Goal: Task Accomplishment & Management: Complete application form

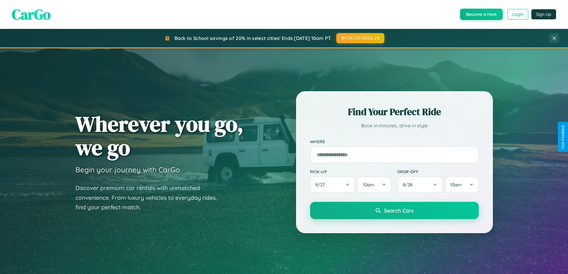
click at [517, 14] on button "Login" at bounding box center [517, 14] width 21 height 11
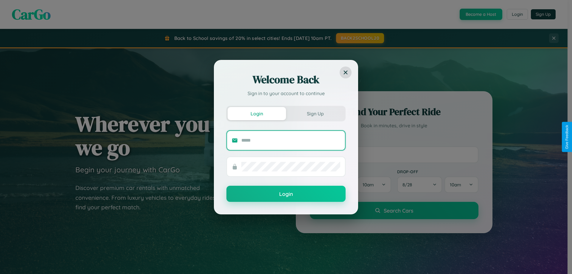
click at [291, 140] on input "text" at bounding box center [290, 141] width 99 height 10
type input "**********"
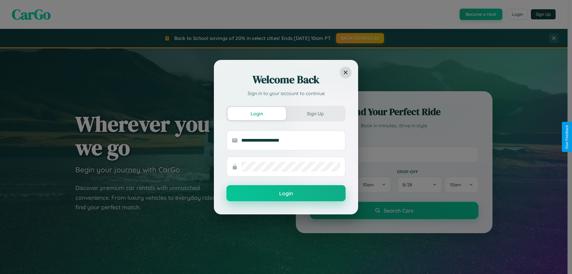
click at [286, 193] on button "Login" at bounding box center [286, 193] width 119 height 16
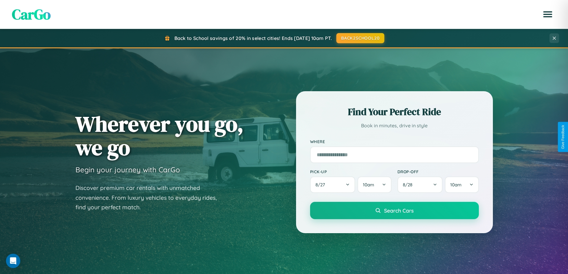
scroll to position [410, 0]
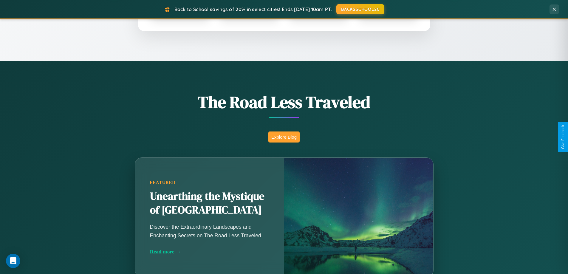
click at [284, 137] on button "Explore Blog" at bounding box center [283, 136] width 31 height 11
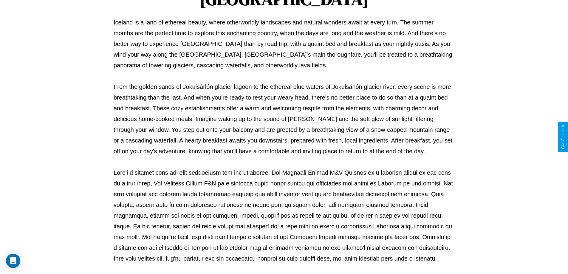
scroll to position [193, 0]
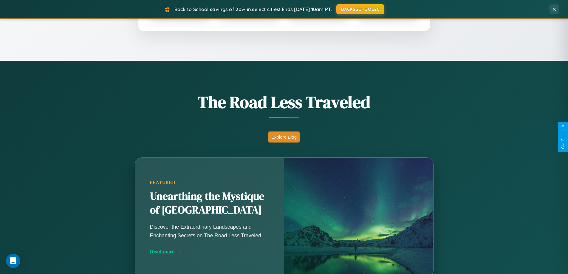
scroll to position [257, 0]
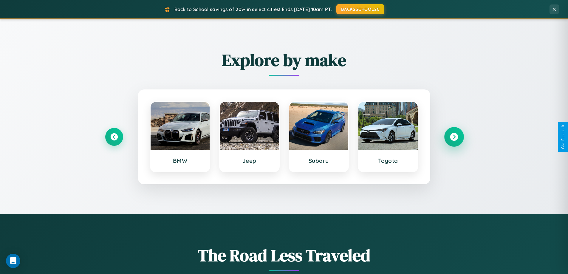
click at [454, 137] on icon at bounding box center [454, 137] width 8 height 8
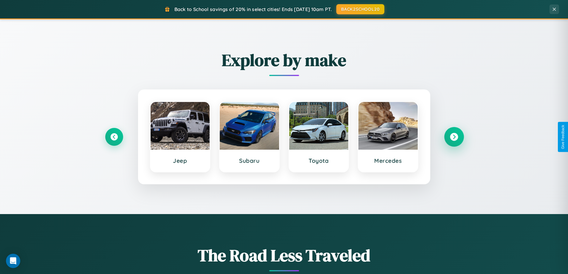
click at [454, 137] on icon at bounding box center [454, 137] width 8 height 8
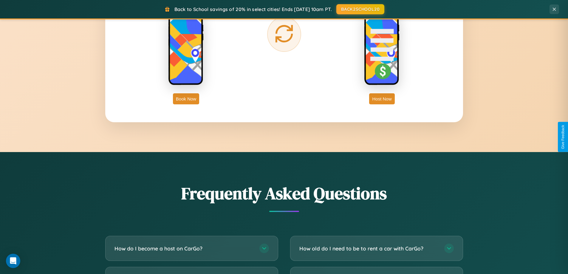
scroll to position [1147, 0]
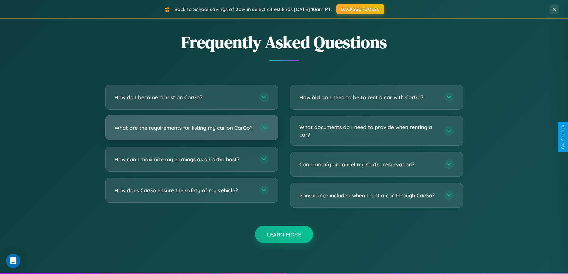
click at [191, 130] on h3 "What are the requirements for listing my car on CarGo?" at bounding box center [183, 127] width 139 height 7
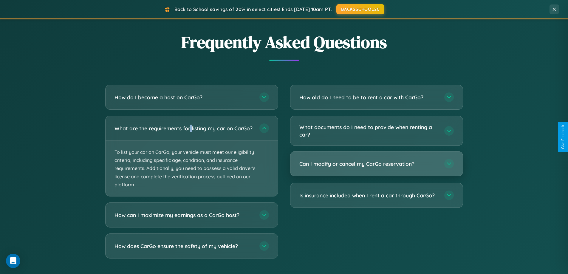
click at [376, 164] on h3 "Can I modify or cancel my CarGo reservation?" at bounding box center [368, 163] width 139 height 7
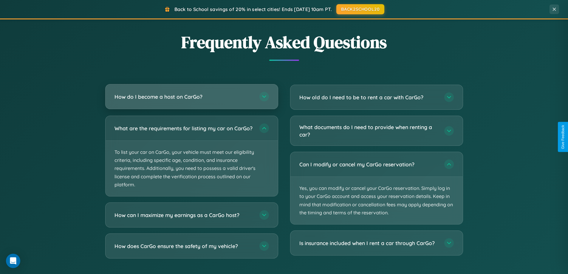
click at [191, 97] on h3 "How do I become a host on CarGo?" at bounding box center [183, 96] width 139 height 7
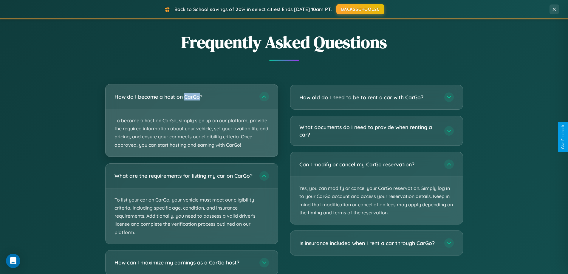
click at [191, 120] on p "To become a host on CarGo, simply sign up on our platform, provide the required…" at bounding box center [192, 132] width 172 height 47
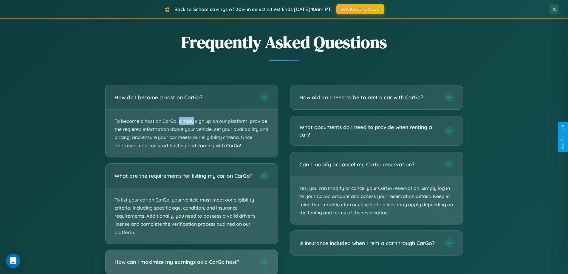
click at [191, 264] on h3 "How can I maximize my earnings as a CarGo host?" at bounding box center [183, 261] width 139 height 7
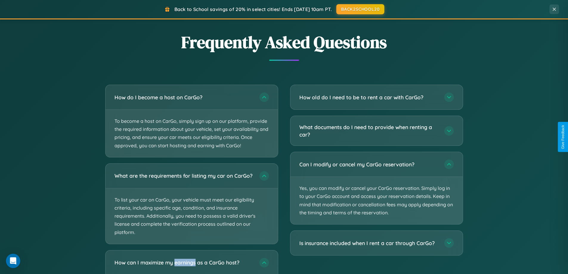
scroll to position [0, 0]
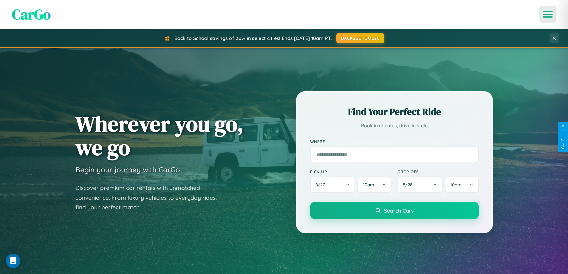
click at [548, 14] on icon "Open menu" at bounding box center [548, 14] width 9 height 5
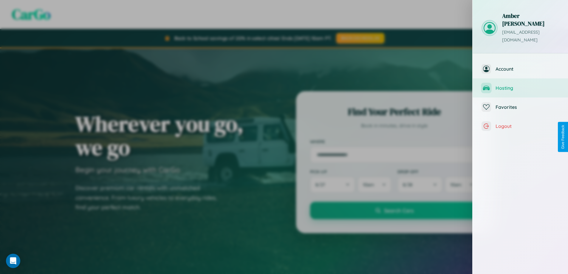
click at [520, 85] on span "Hosting" at bounding box center [528, 88] width 64 height 6
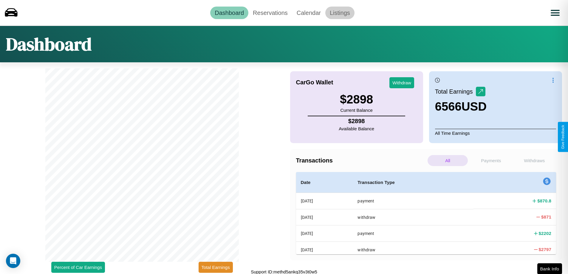
click at [340, 13] on link "Listings" at bounding box center [339, 13] width 29 height 13
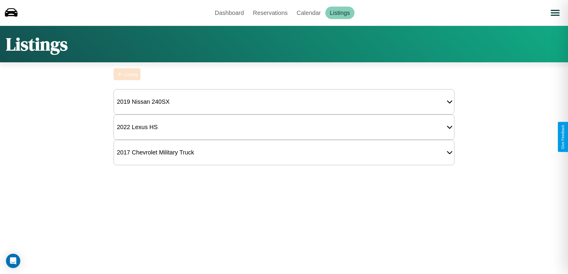
click at [127, 74] on div "Listing" at bounding box center [131, 74] width 13 height 5
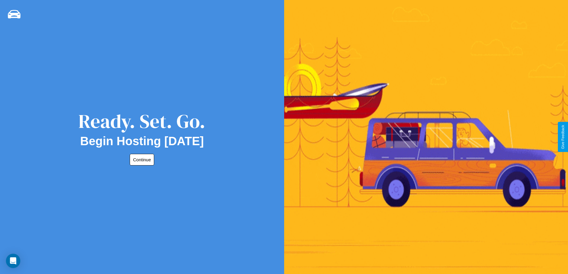
click at [141, 160] on button "Continue" at bounding box center [142, 160] width 24 height 12
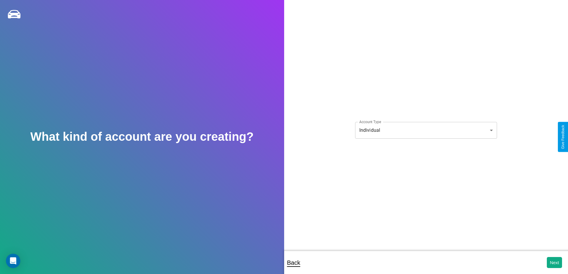
click at [426, 130] on body "**********" at bounding box center [284, 141] width 568 height 282
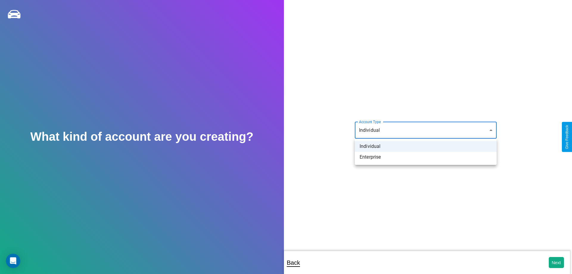
click at [426, 146] on li "Individual" at bounding box center [426, 146] width 142 height 11
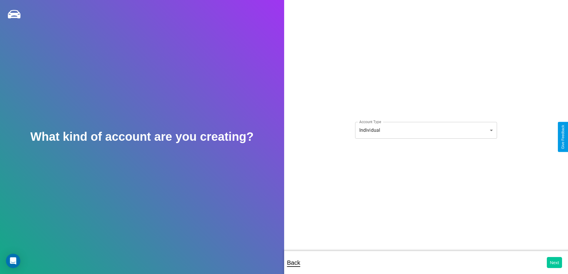
click at [554, 262] on button "Next" at bounding box center [554, 262] width 15 height 11
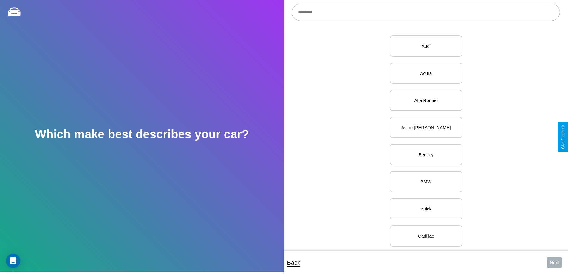
scroll to position [41, 0]
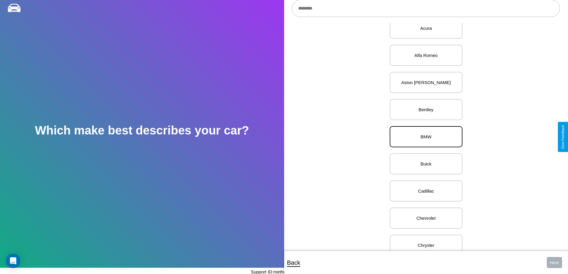
click at [424, 137] on p "BMW" at bounding box center [426, 137] width 60 height 8
click at [554, 262] on button "Next" at bounding box center [554, 262] width 15 height 11
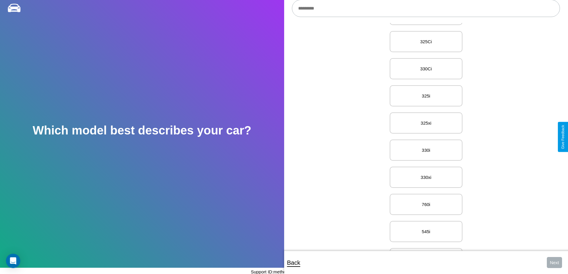
scroll to position [2266, 0]
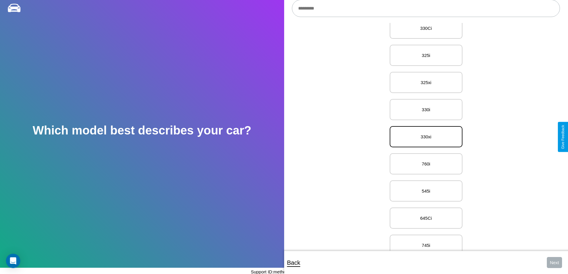
click at [424, 137] on p "330xi" at bounding box center [426, 137] width 60 height 8
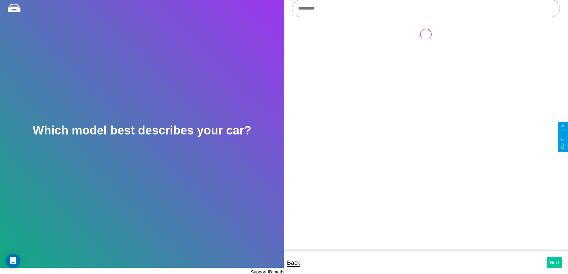
scroll to position [0, 0]
click at [554, 262] on button "Next" at bounding box center [554, 262] width 15 height 11
select select "*****"
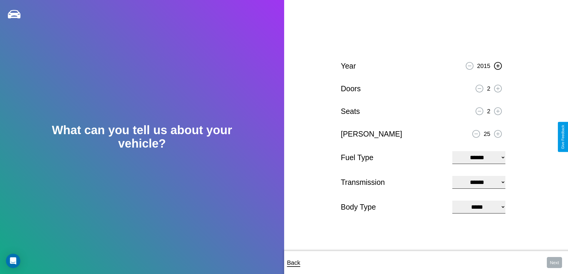
click at [498, 65] on icon at bounding box center [497, 65] width 3 height 3
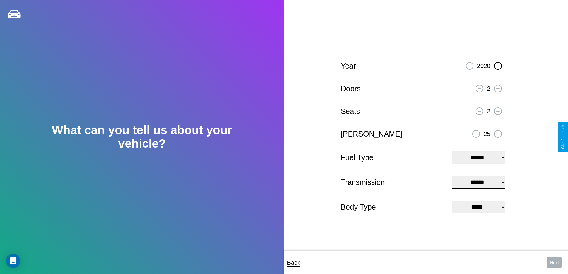
click at [498, 65] on icon at bounding box center [497, 65] width 3 height 3
click at [498, 88] on icon at bounding box center [497, 88] width 3 height 3
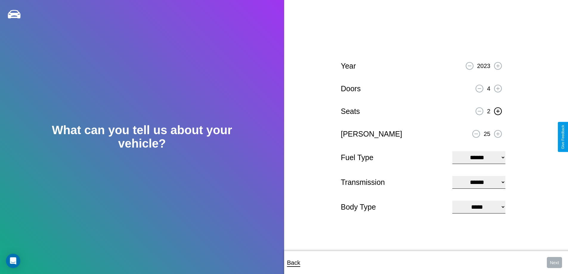
click at [498, 110] on icon at bounding box center [497, 110] width 3 height 3
click at [476, 134] on icon at bounding box center [476, 134] width 3 height 1
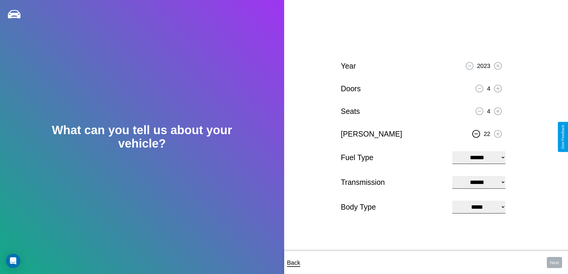
click at [479, 157] on select "**********" at bounding box center [478, 157] width 53 height 13
select select "***"
click at [479, 182] on select "****** ********* ******" at bounding box center [478, 182] width 53 height 13
select select "******"
click at [479, 208] on select "**********" at bounding box center [478, 207] width 53 height 13
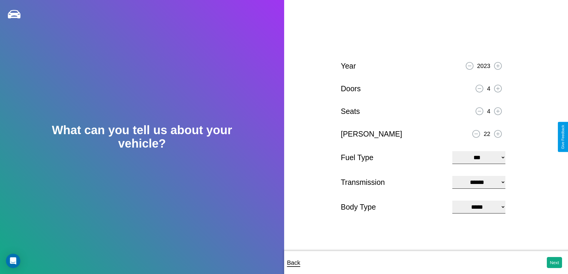
select select "*******"
click at [554, 262] on button "Next" at bounding box center [554, 262] width 15 height 11
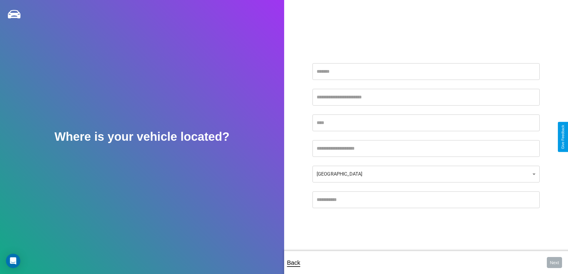
click at [426, 71] on input "text" at bounding box center [425, 71] width 227 height 17
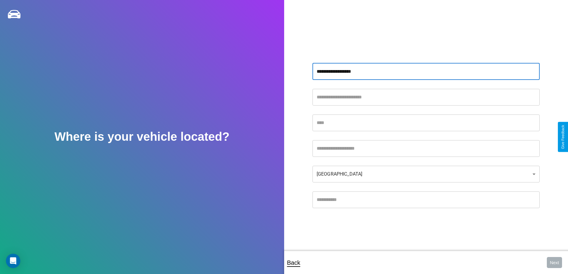
type input "**********"
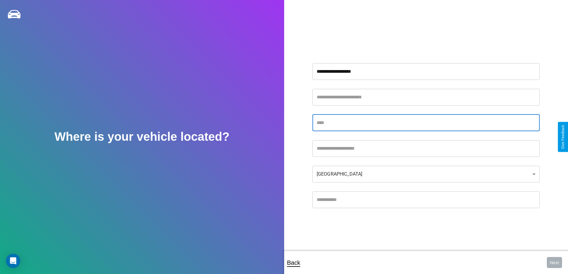
click at [426, 123] on input "text" at bounding box center [425, 122] width 227 height 17
type input "*******"
click at [426, 148] on input "text" at bounding box center [425, 148] width 227 height 17
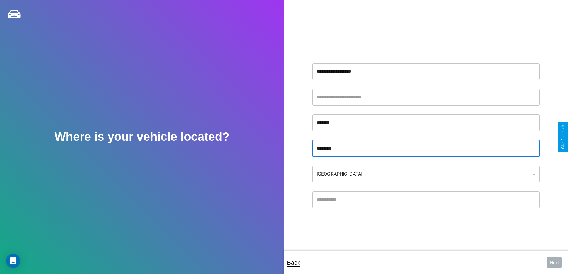
type input "********"
click at [426, 199] on input "text" at bounding box center [425, 199] width 227 height 17
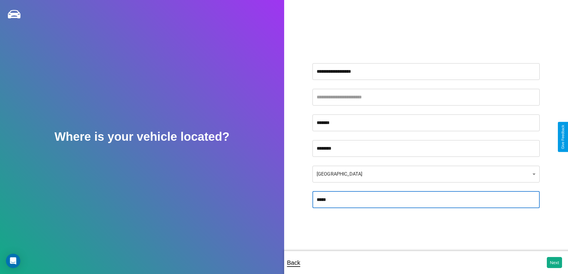
type input "*****"
click at [426, 174] on body "**********" at bounding box center [284, 141] width 568 height 282
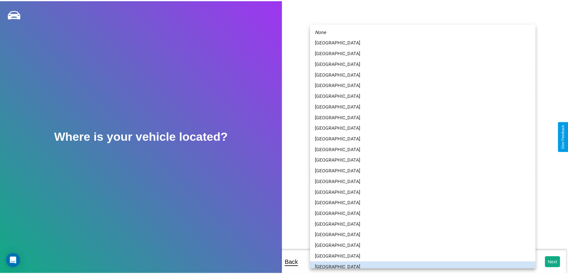
scroll to position [4, 0]
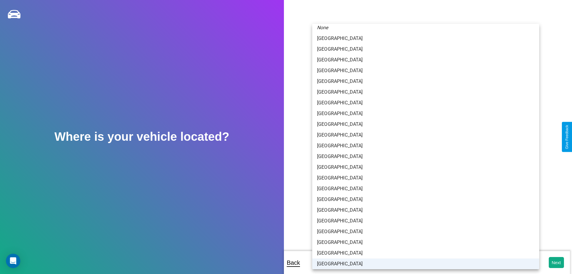
click at [424, 264] on li "[GEOGRAPHIC_DATA]" at bounding box center [425, 263] width 227 height 11
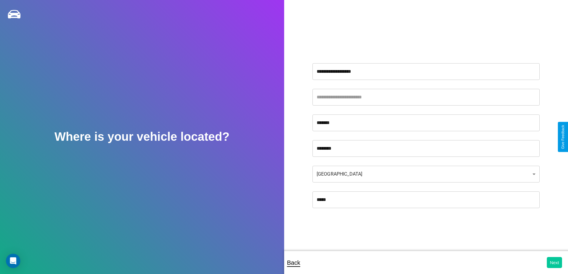
click at [554, 262] on button "Next" at bounding box center [554, 262] width 15 height 11
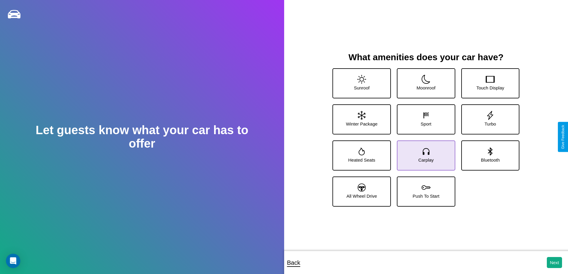
click at [424, 153] on icon at bounding box center [426, 151] width 9 height 9
click at [488, 153] on icon at bounding box center [490, 151] width 4 height 8
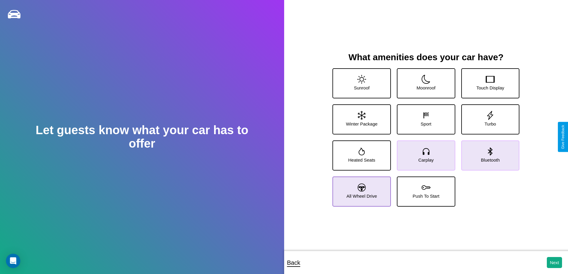
click at [361, 189] on icon at bounding box center [362, 187] width 8 height 8
click at [424, 81] on icon at bounding box center [426, 79] width 9 height 9
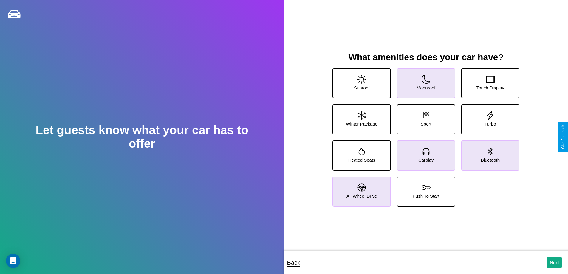
click at [361, 189] on icon at bounding box center [362, 187] width 8 height 8
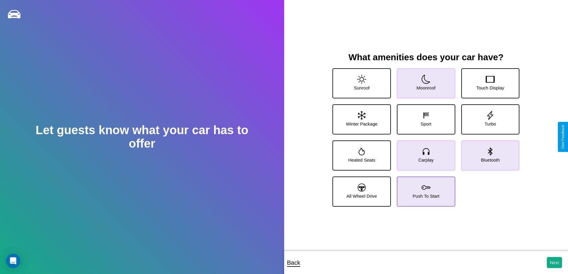
click at [424, 189] on icon at bounding box center [426, 187] width 9 height 9
click at [361, 153] on icon at bounding box center [362, 152] width 6 height 8
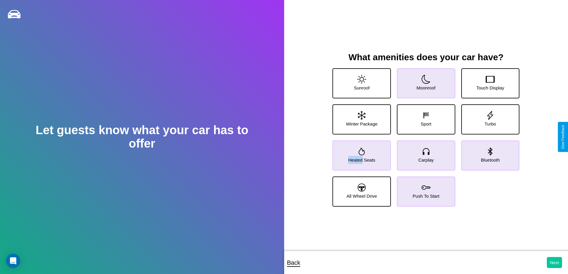
click at [554, 262] on button "Next" at bounding box center [554, 262] width 15 height 11
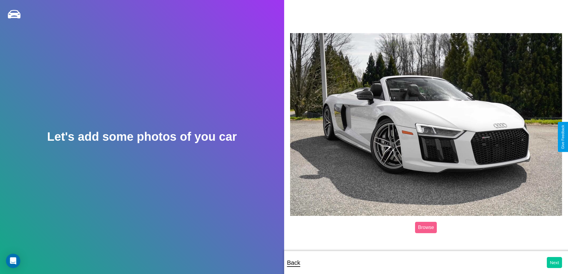
click at [554, 262] on button "Next" at bounding box center [554, 262] width 15 height 11
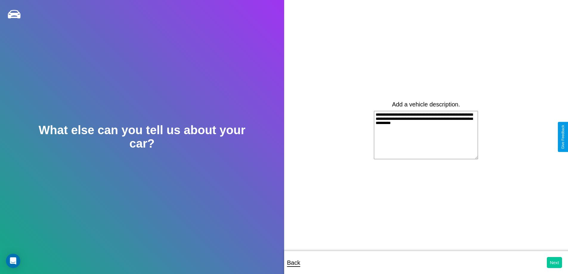
type textarea "**********"
click at [554, 262] on button "Next" at bounding box center [554, 262] width 15 height 11
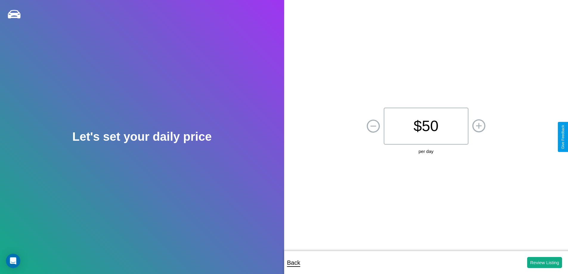
click at [426, 126] on p "$ 50" at bounding box center [426, 126] width 85 height 37
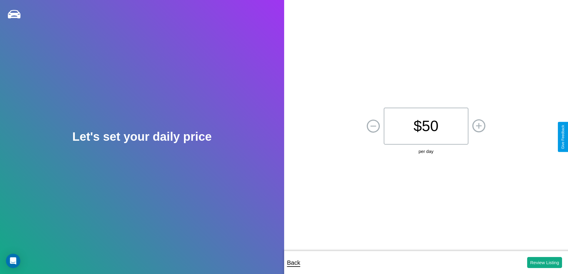
click at [426, 126] on p "$ 50" at bounding box center [426, 126] width 85 height 37
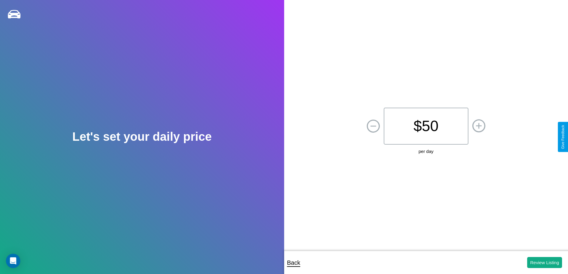
click at [426, 126] on p "$ 50" at bounding box center [426, 126] width 85 height 37
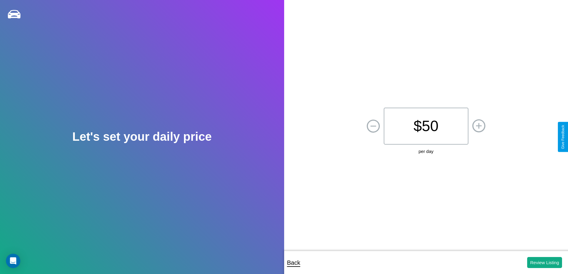
click at [426, 126] on p "$ 50" at bounding box center [426, 126] width 85 height 37
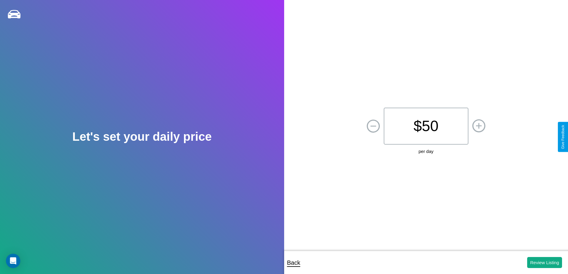
click at [426, 126] on p "$ 50" at bounding box center [426, 126] width 85 height 37
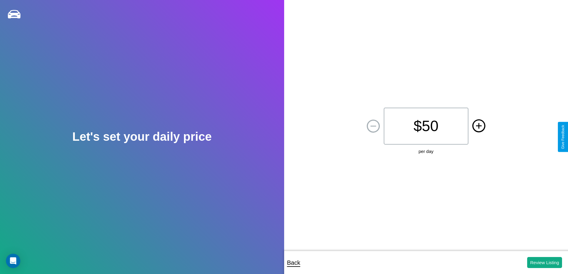
click at [479, 126] on icon at bounding box center [479, 126] width 6 height 6
click at [544, 262] on button "Review Listing" at bounding box center [544, 262] width 35 height 11
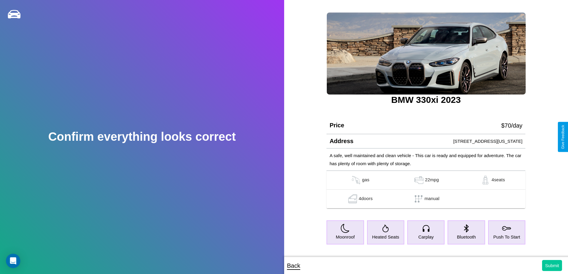
click at [552, 265] on button "Submit" at bounding box center [552, 265] width 20 height 11
